Goal: Information Seeking & Learning: Learn about a topic

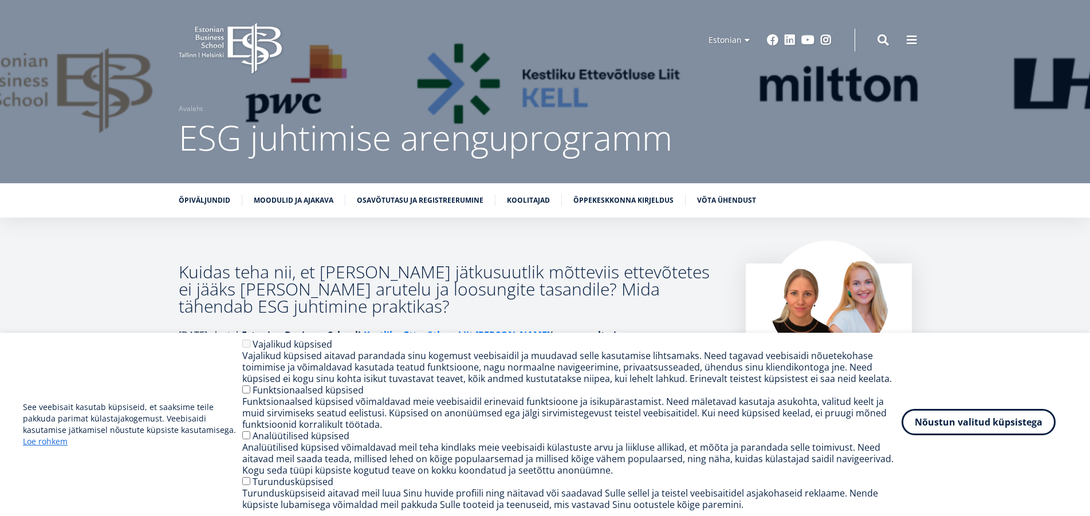
click at [959, 425] on button "Nõustun valitud küpsistega" at bounding box center [978, 422] width 154 height 26
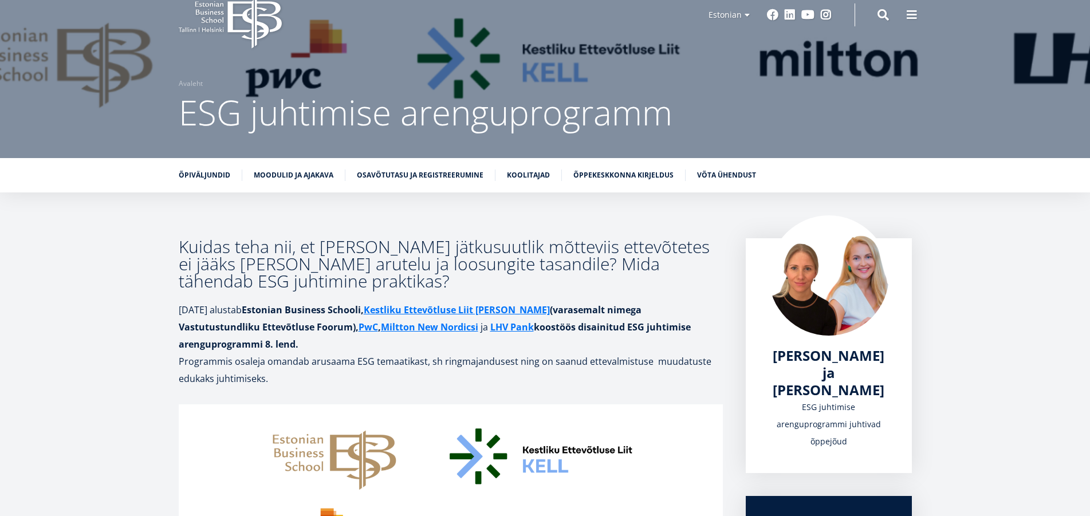
scroll to position [23, 0]
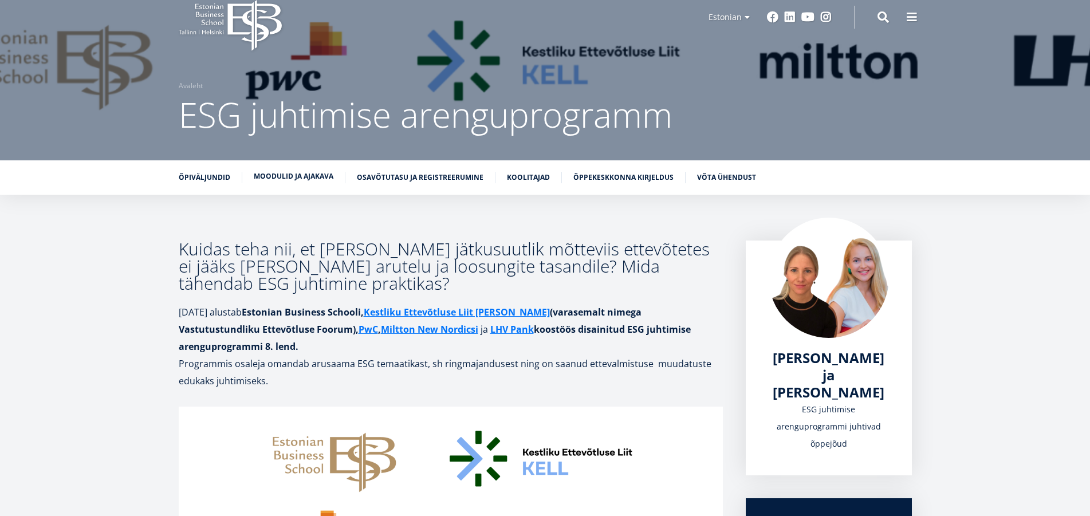
click at [294, 177] on link "Moodulid ja ajakava" at bounding box center [294, 176] width 80 height 11
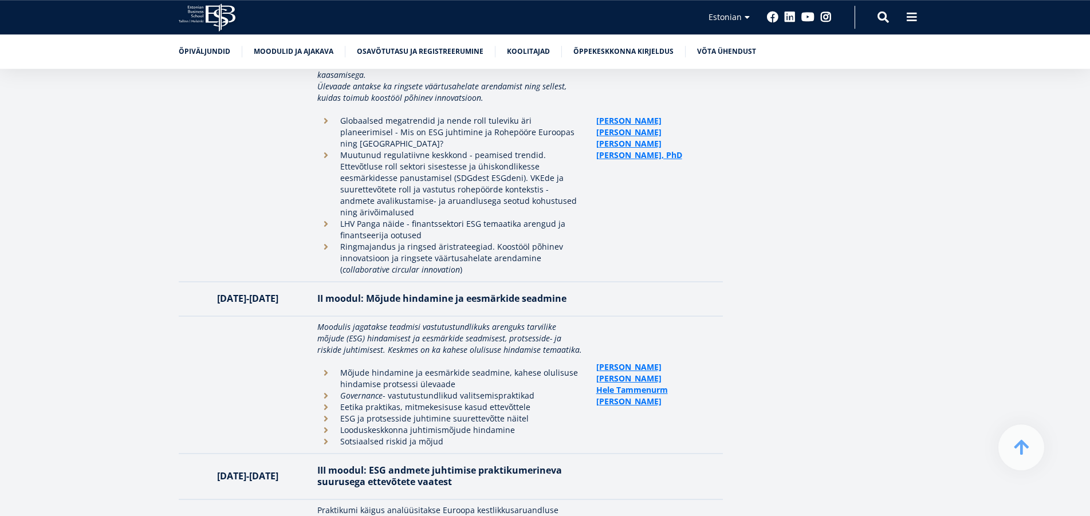
scroll to position [2346, 0]
drag, startPoint x: 198, startPoint y: 255, endPoint x: 300, endPoint y: 259, distance: 102.6
click at [300, 291] on p "[DATE]-[DATE]" at bounding box center [248, 296] width 116 height 11
copy p "[DATE]-[DATE]"
drag, startPoint x: 195, startPoint y: 431, endPoint x: 304, endPoint y: 439, distance: 109.1
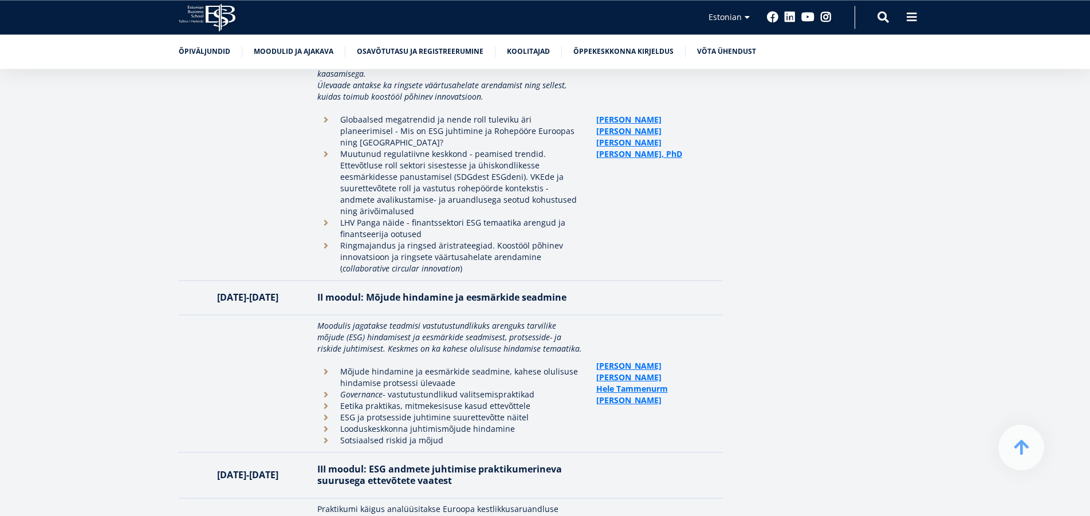
click at [304, 469] on p "[DATE]-[DATE]" at bounding box center [248, 474] width 116 height 11
copy p "[DATE]-[DATE]"
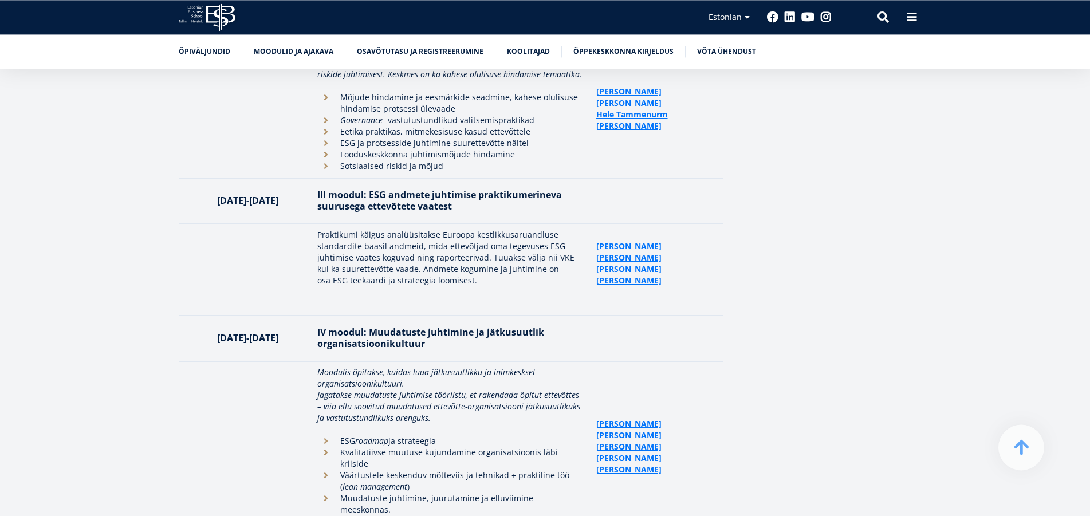
scroll to position [2638, 0]
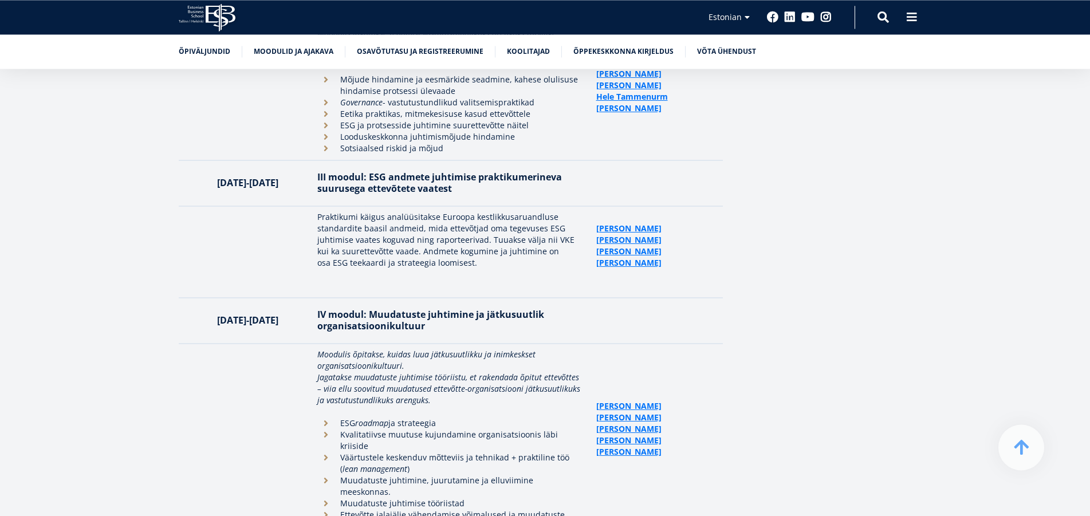
drag, startPoint x: 197, startPoint y: 275, endPoint x: 307, endPoint y: 279, distance: 110.0
click at [307, 298] on th "[DATE]-[DATE]" at bounding box center [245, 321] width 133 height 46
copy p "[DATE]-[DATE]"
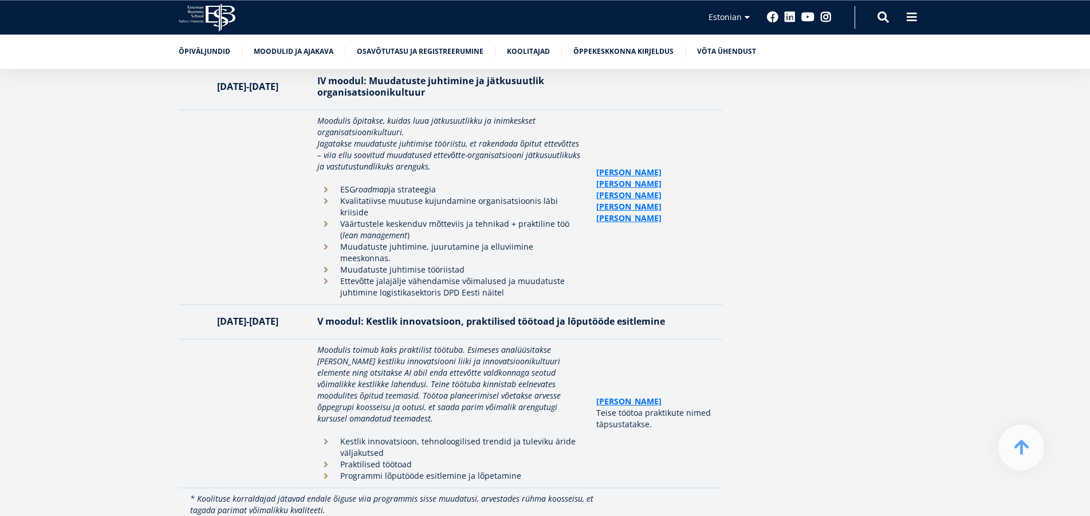
drag, startPoint x: 203, startPoint y: 257, endPoint x: 294, endPoint y: 259, distance: 91.7
click at [294, 315] on p "[DATE]-[DATE]" at bounding box center [248, 320] width 116 height 11
copy p "[DATE]-[DATE]"
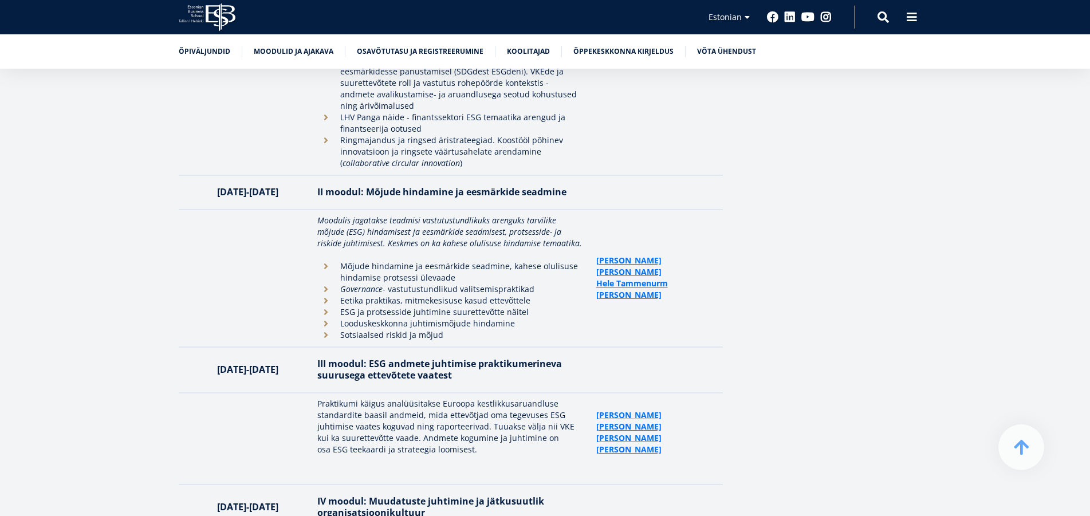
scroll to position [2463, 0]
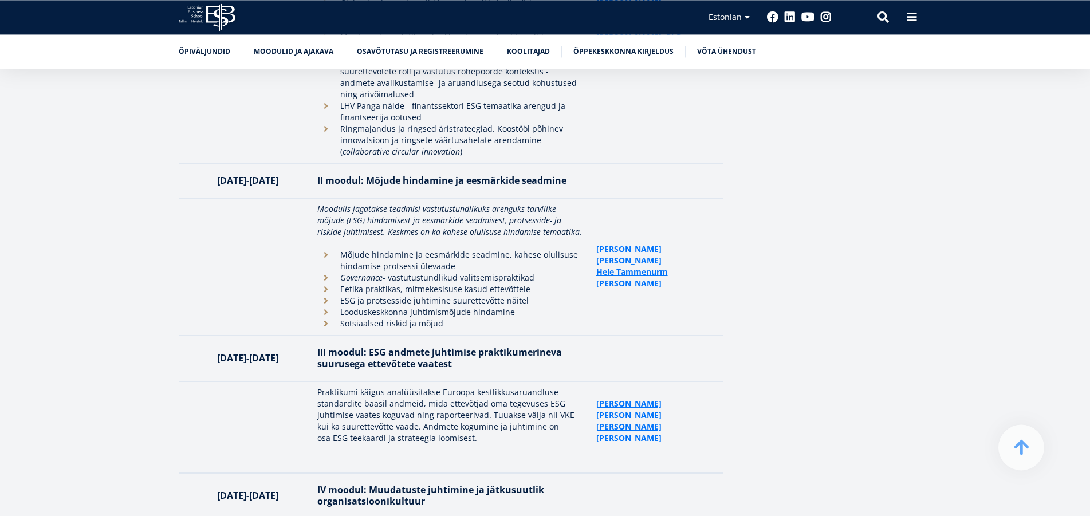
click at [640, 255] on link "[PERSON_NAME]" at bounding box center [628, 260] width 65 height 11
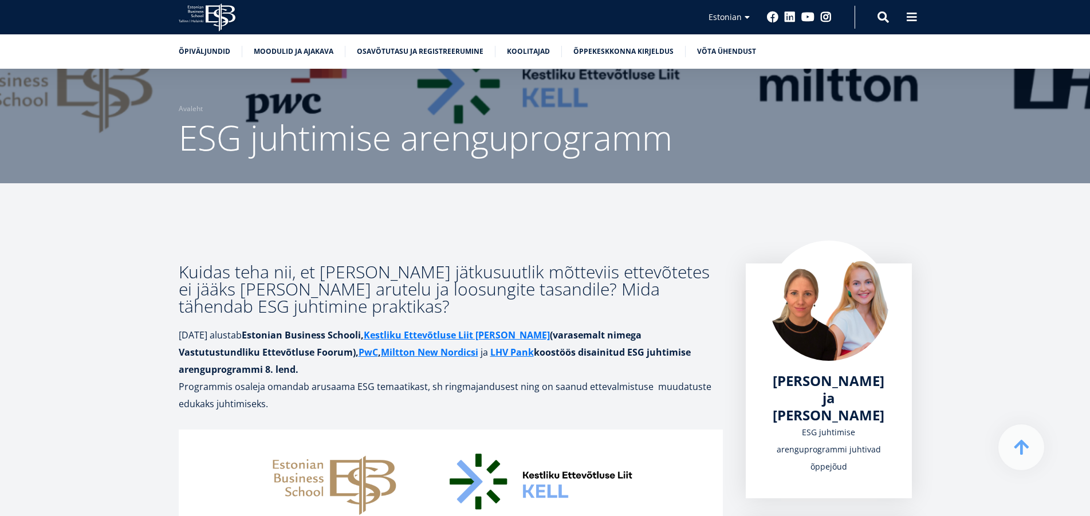
scroll to position [2462, 0]
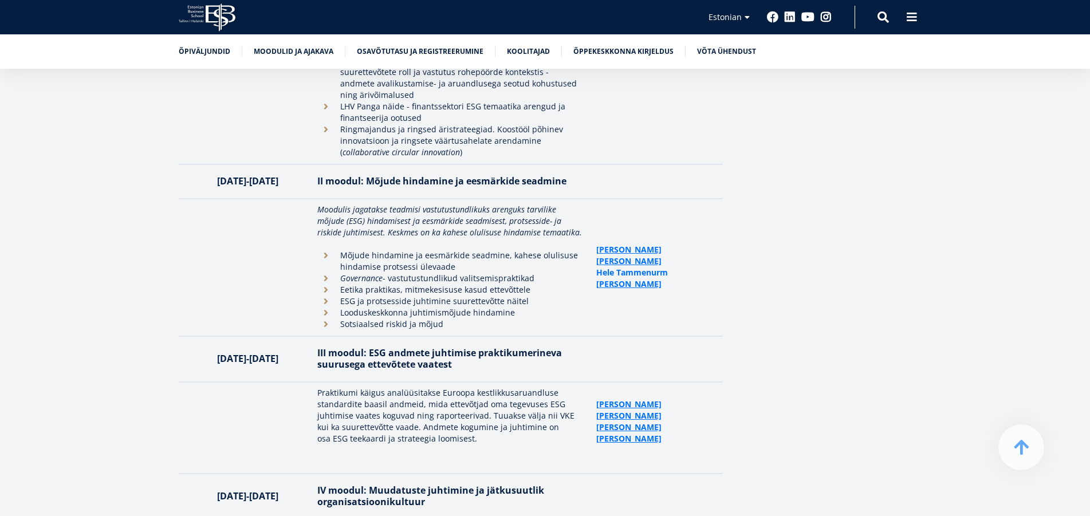
click at [618, 267] on link "Hele Tammenurm" at bounding box center [632, 272] width 72 height 11
click at [613, 278] on link "Jaan Aps" at bounding box center [628, 283] width 65 height 11
click at [621, 399] on link "Kadi Kenk" at bounding box center [628, 404] width 65 height 11
click at [624, 410] on link "[PERSON_NAME]" at bounding box center [628, 415] width 65 height 11
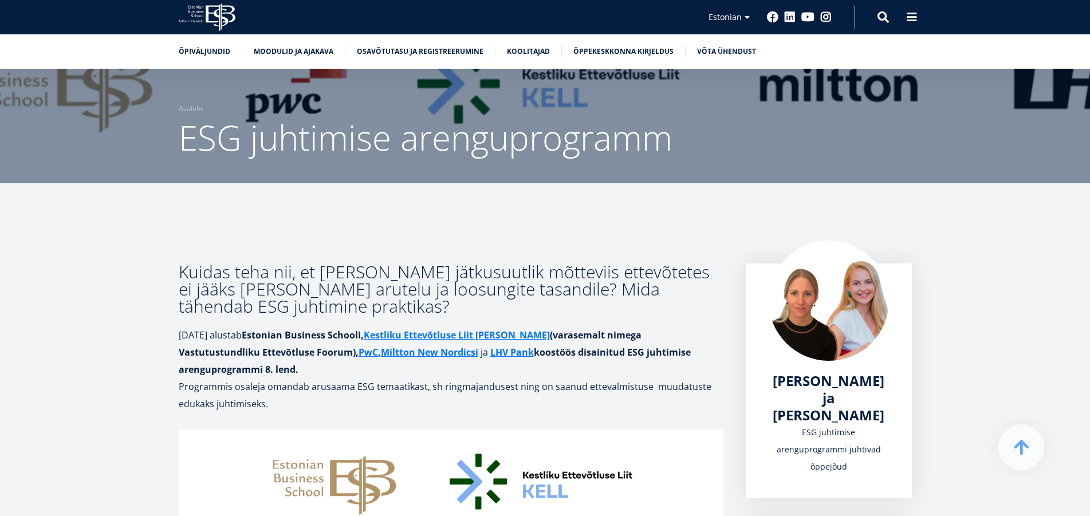
scroll to position [2462, 0]
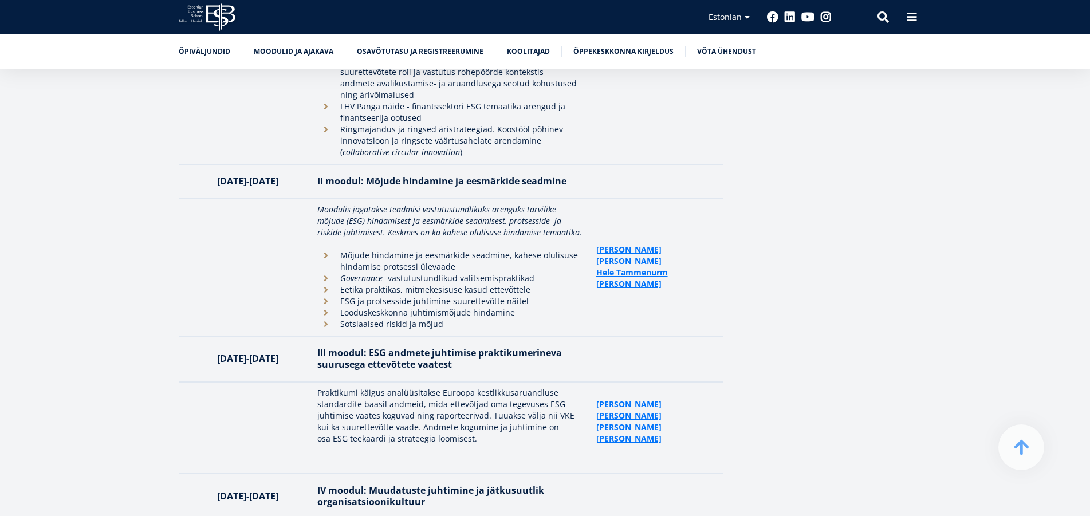
click at [621, 421] on link "[PERSON_NAME]" at bounding box center [628, 426] width 65 height 11
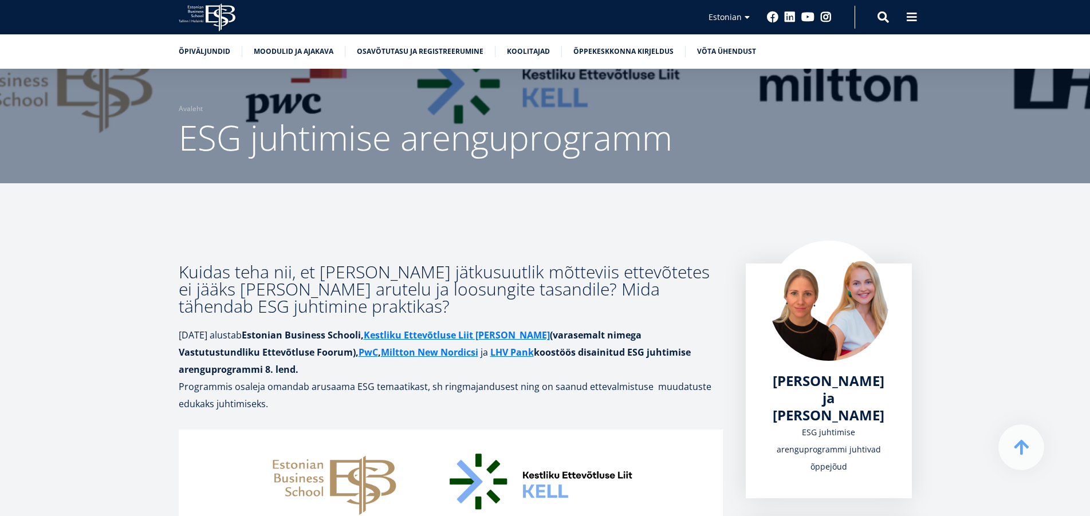
scroll to position [2462, 0]
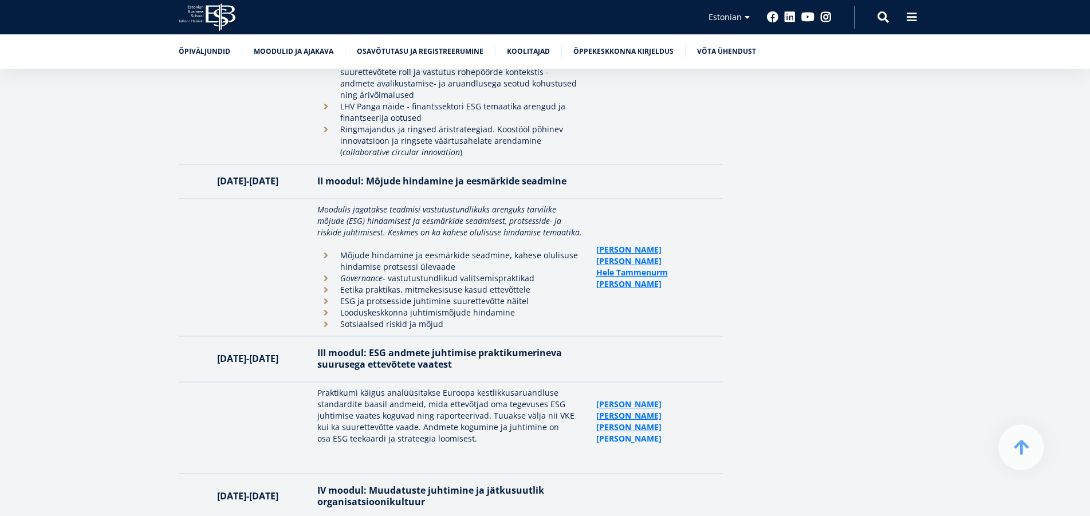
click at [620, 433] on link "[PERSON_NAME]" at bounding box center [628, 438] width 65 height 11
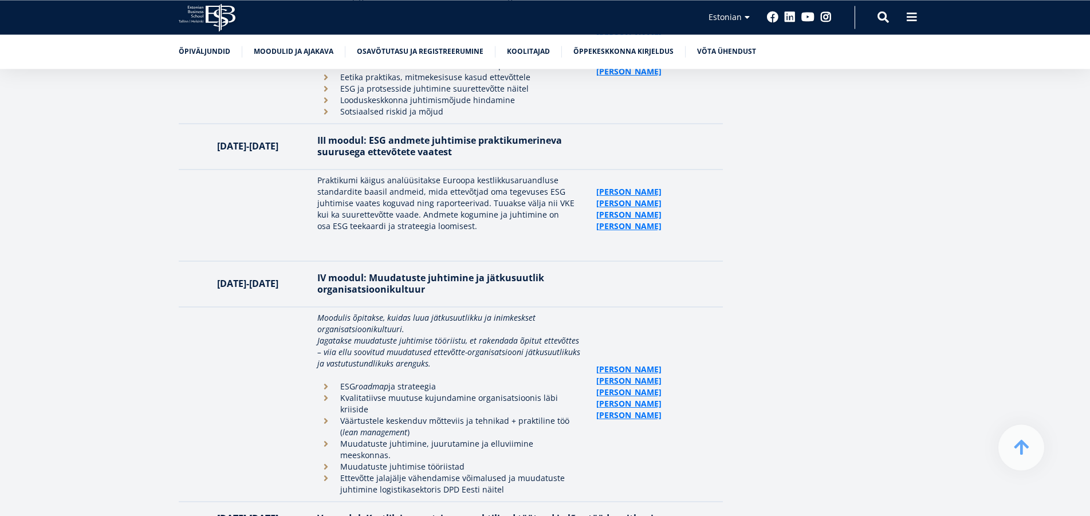
scroll to position [2696, 0]
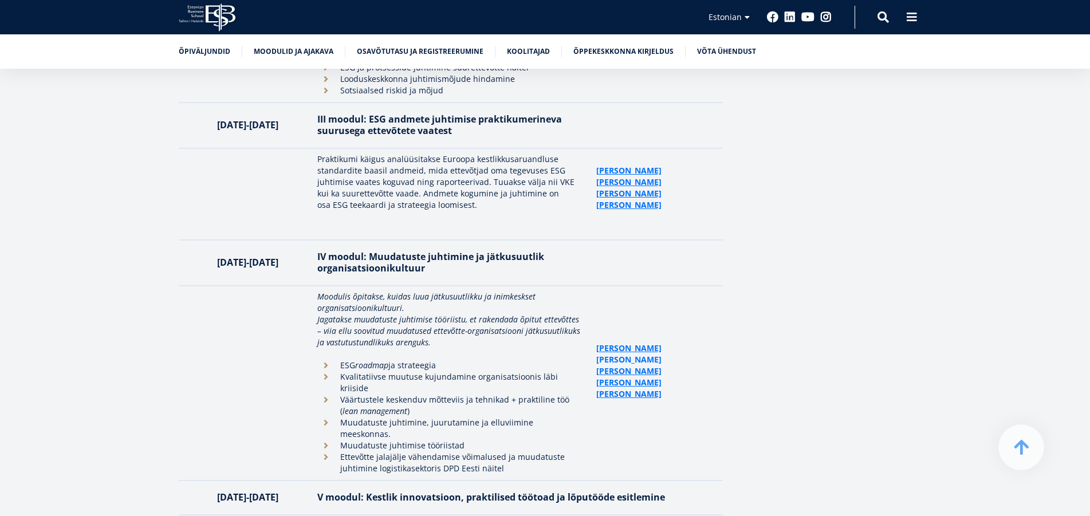
click at [613, 354] on link "[PERSON_NAME]" at bounding box center [628, 359] width 65 height 11
click at [618, 365] on link "[PERSON_NAME]" at bounding box center [628, 370] width 65 height 11
click at [619, 388] on link "[PERSON_NAME]" at bounding box center [628, 393] width 65 height 11
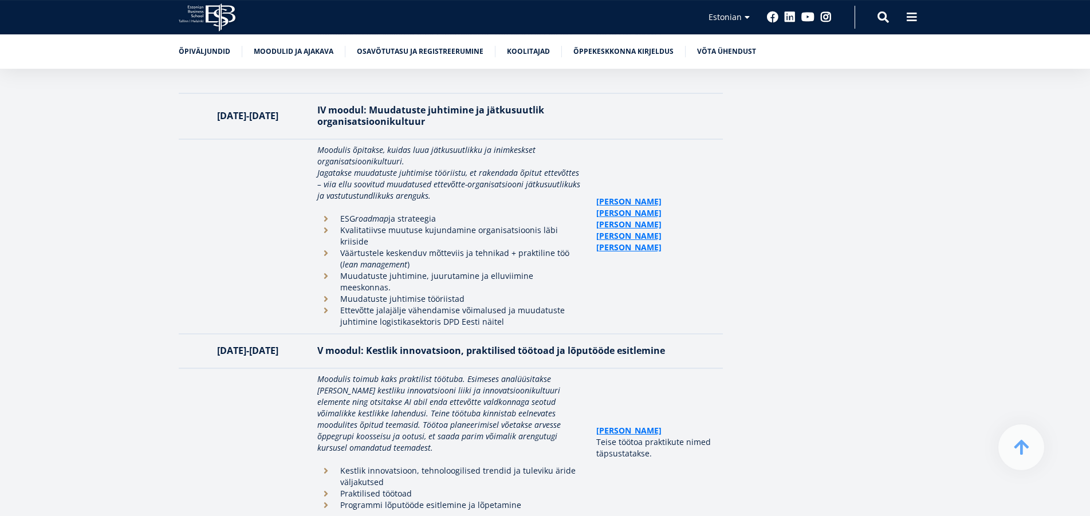
scroll to position [2871, 0]
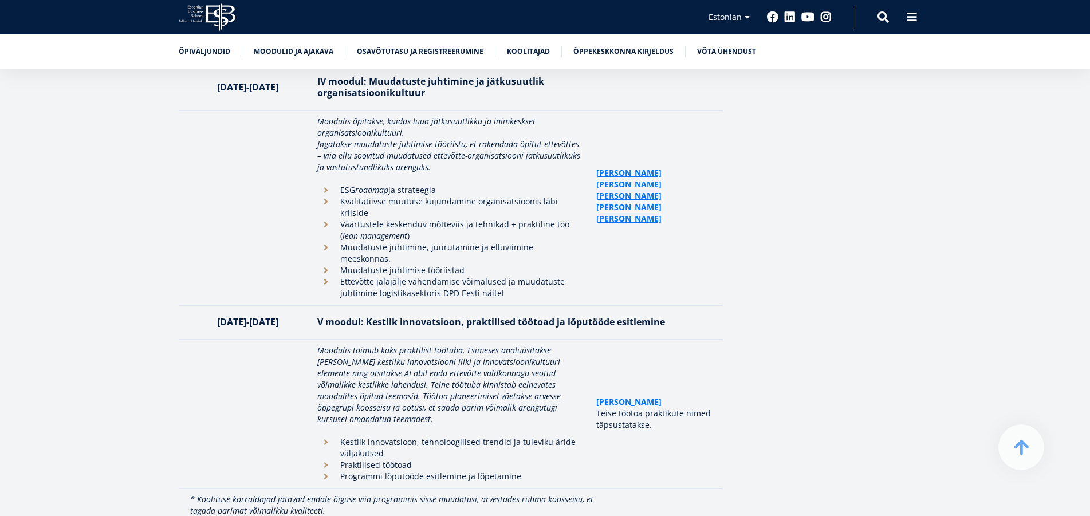
click at [612, 396] on link "[PERSON_NAME]" at bounding box center [628, 401] width 65 height 11
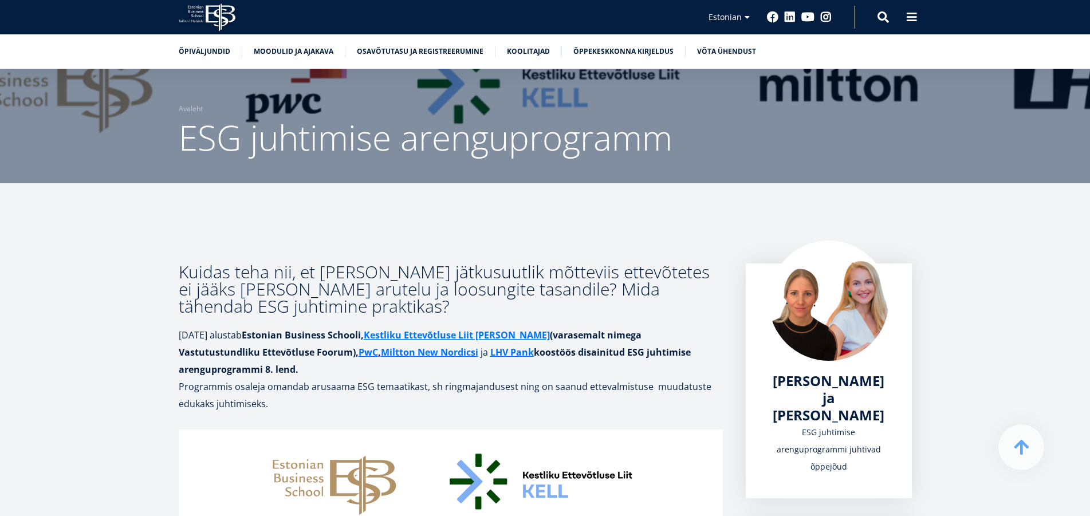
scroll to position [2871, 0]
